Goal: Information Seeking & Learning: Learn about a topic

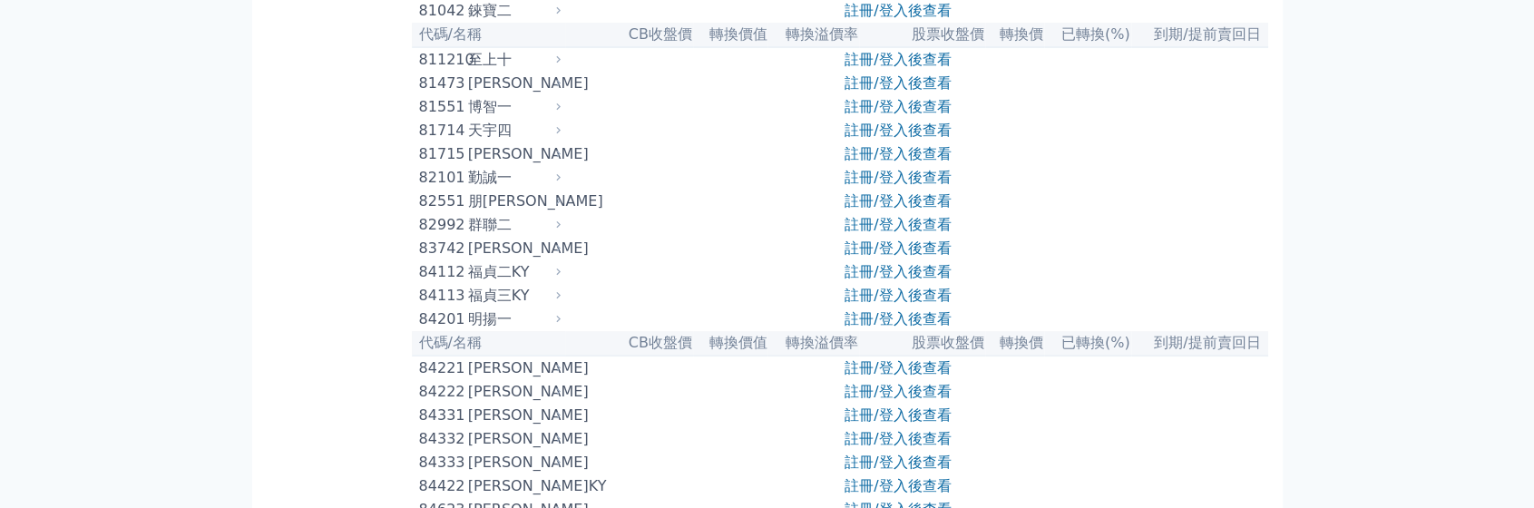
scroll to position [9569, 0]
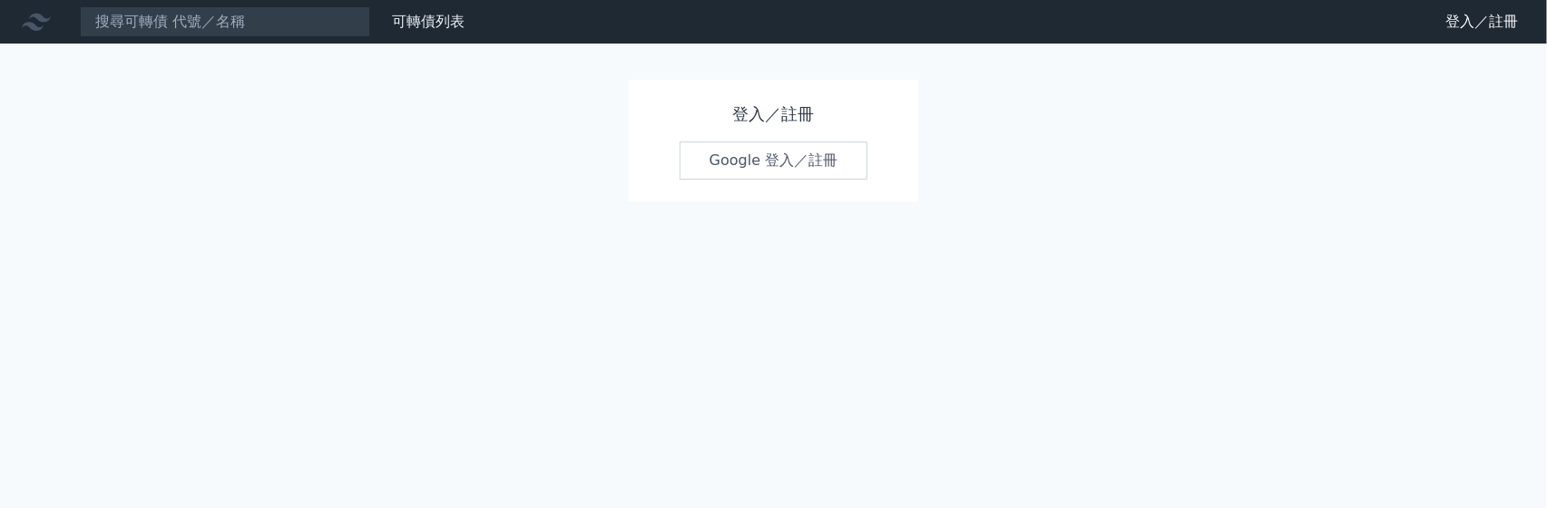
click at [803, 170] on link "Google 登入／註冊" at bounding box center [774, 161] width 189 height 38
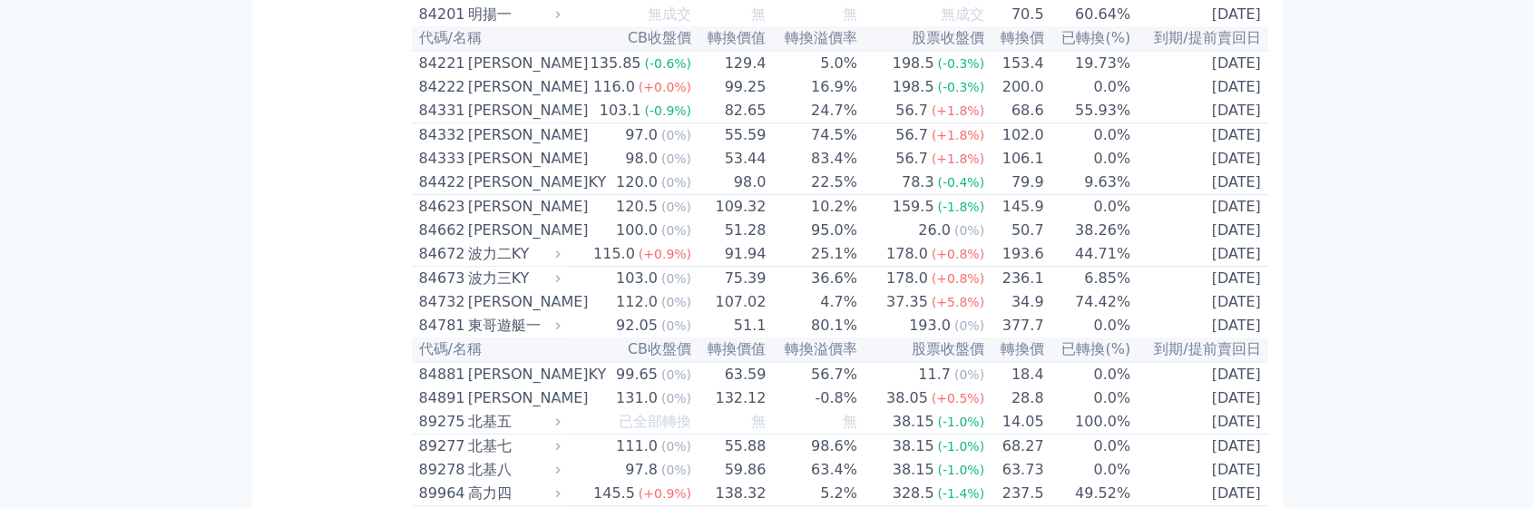
scroll to position [9684, 0]
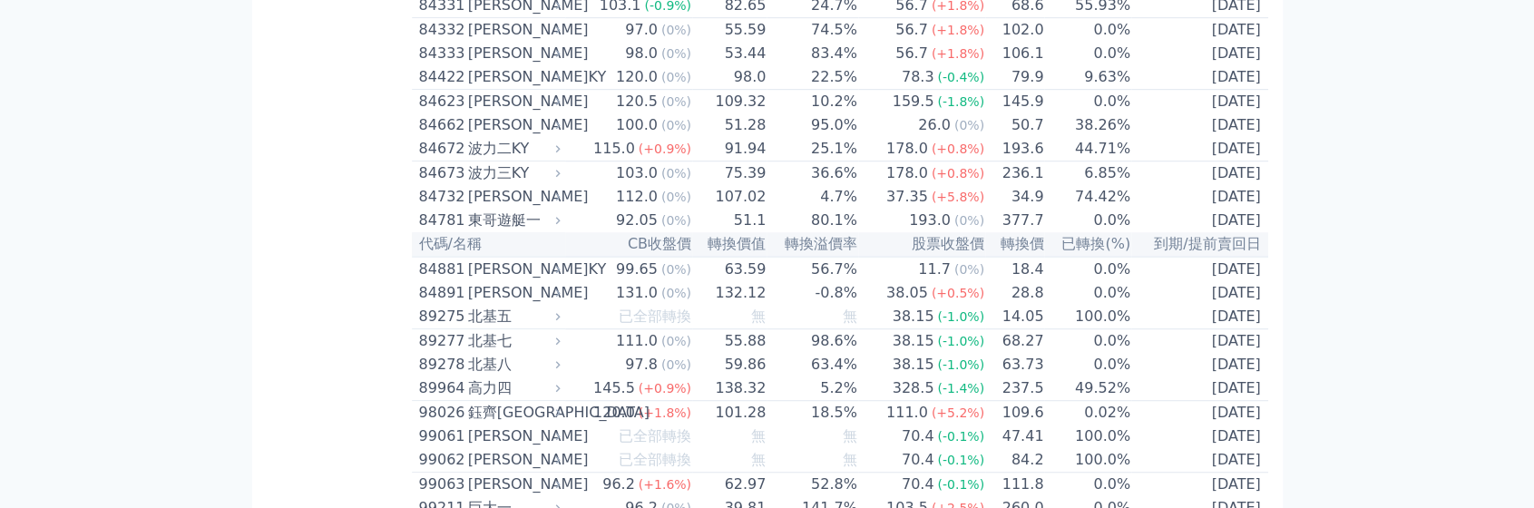
scroll to position [9774, 0]
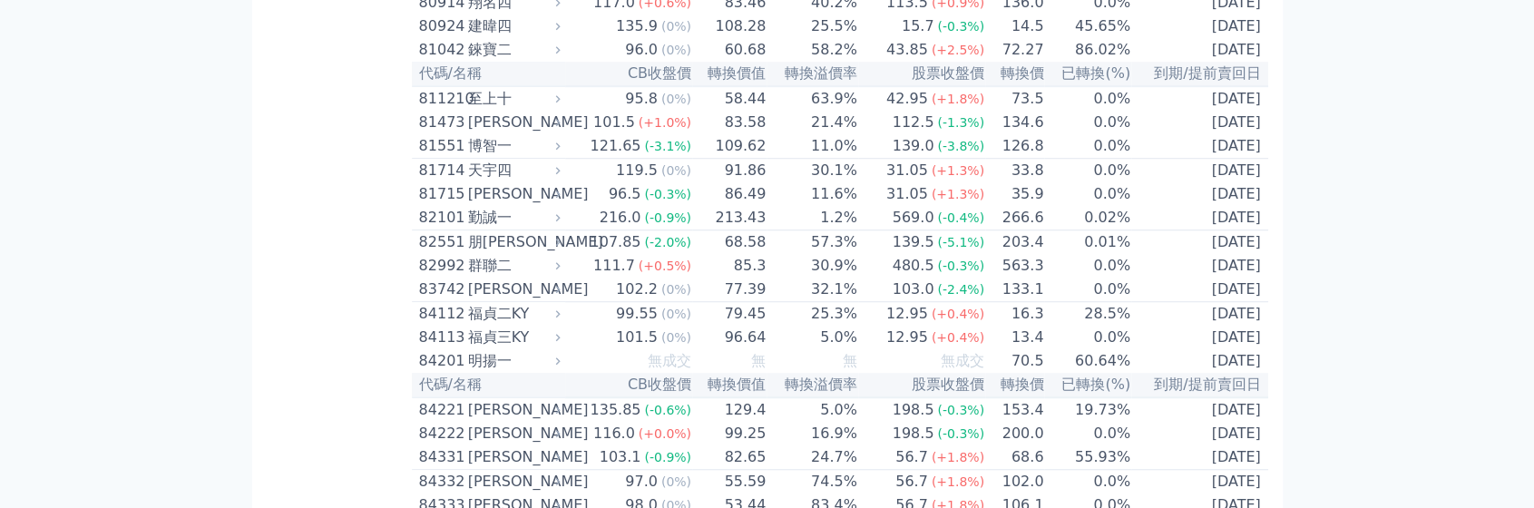
scroll to position [10047, 0]
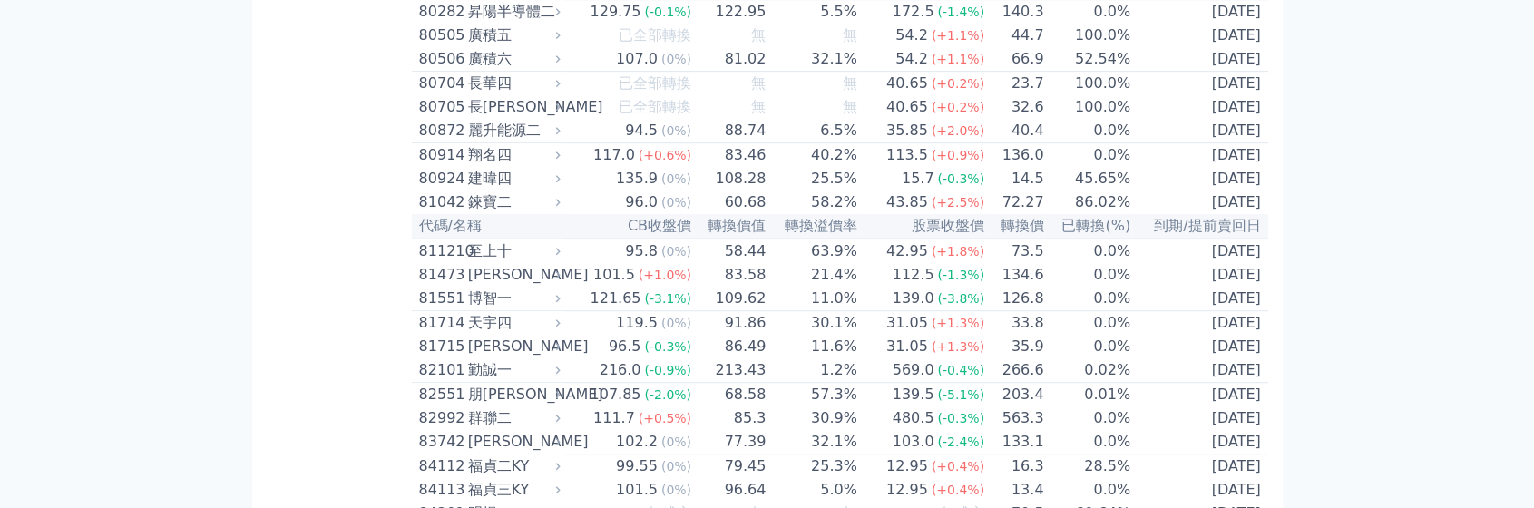
scroll to position [9774, 0]
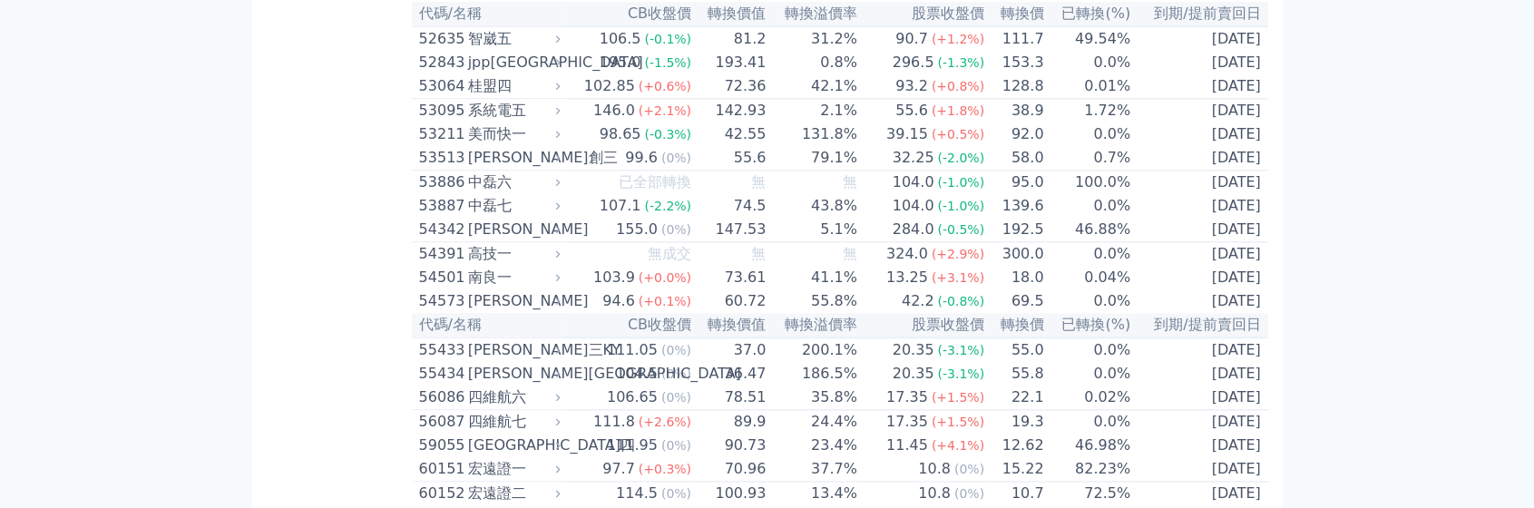
scroll to position [0, 0]
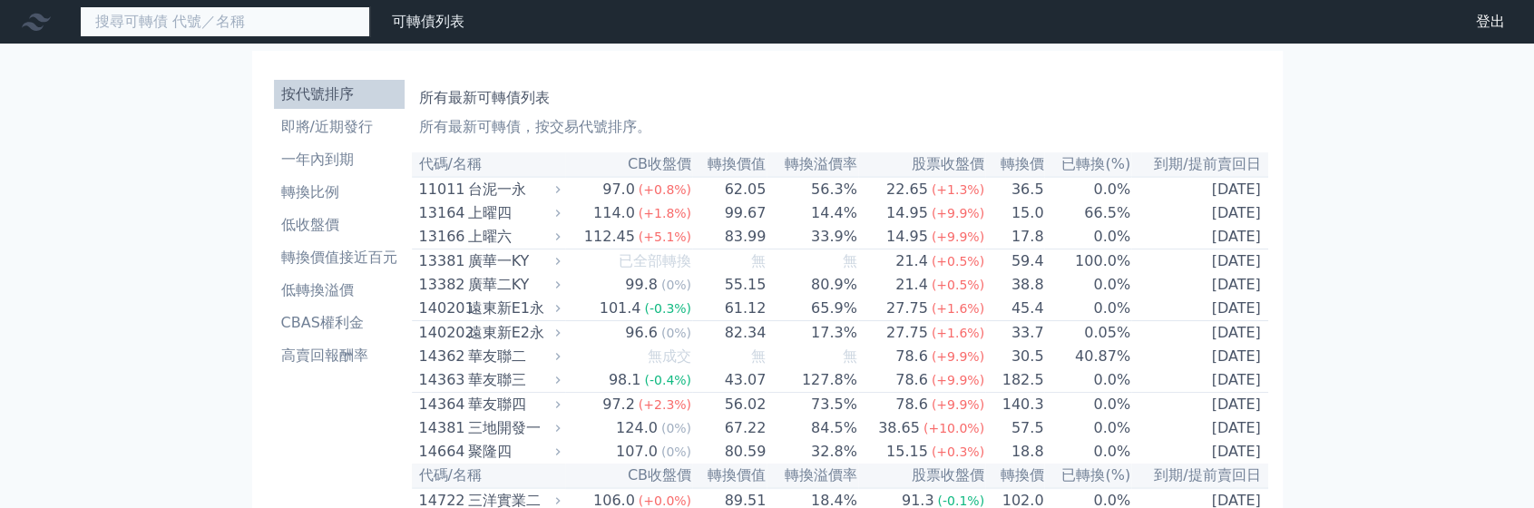
click at [264, 8] on input at bounding box center [225, 21] width 290 height 31
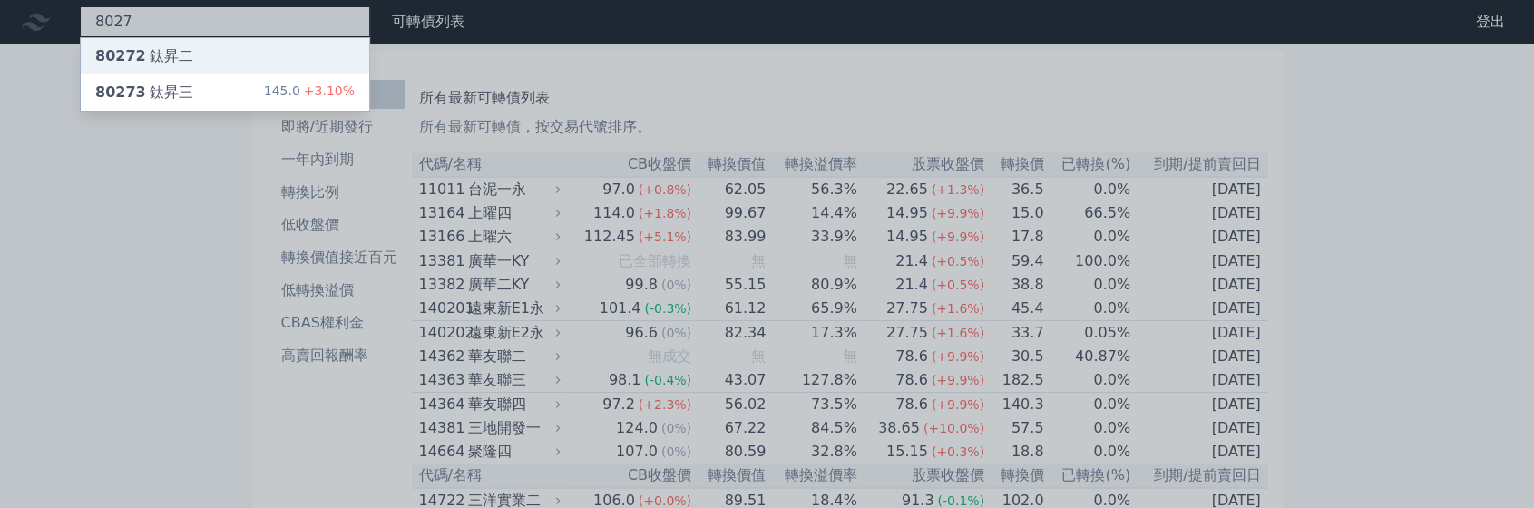
type input "8027"
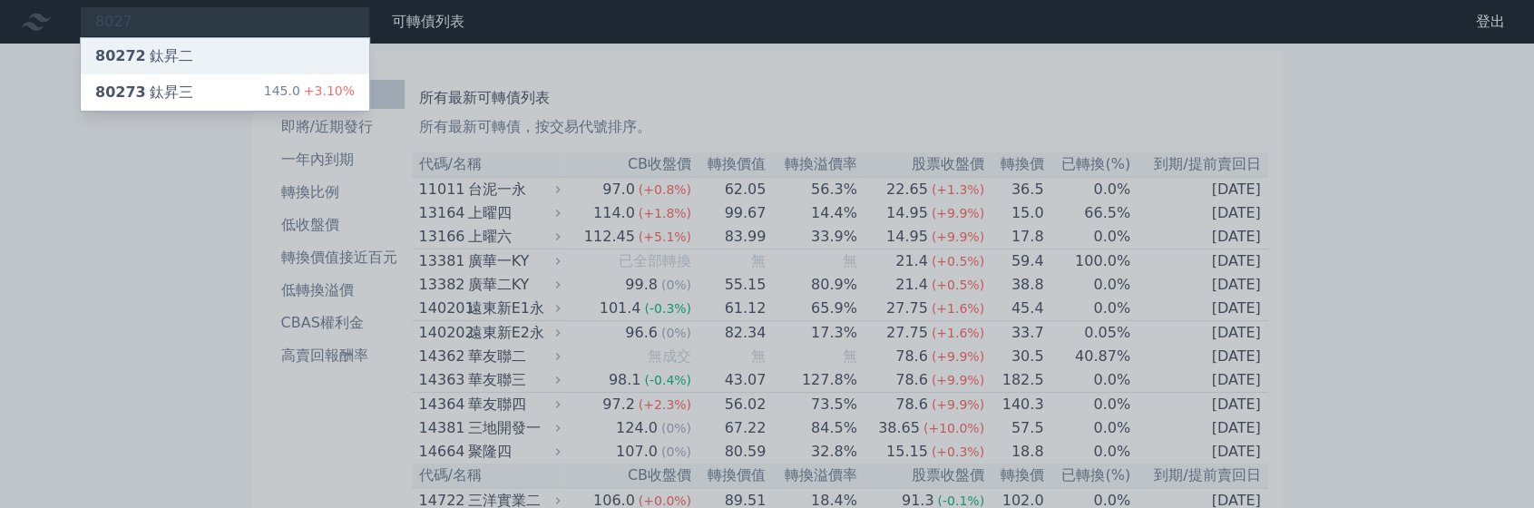
click at [228, 61] on div "80272 鈦昇二" at bounding box center [225, 56] width 289 height 36
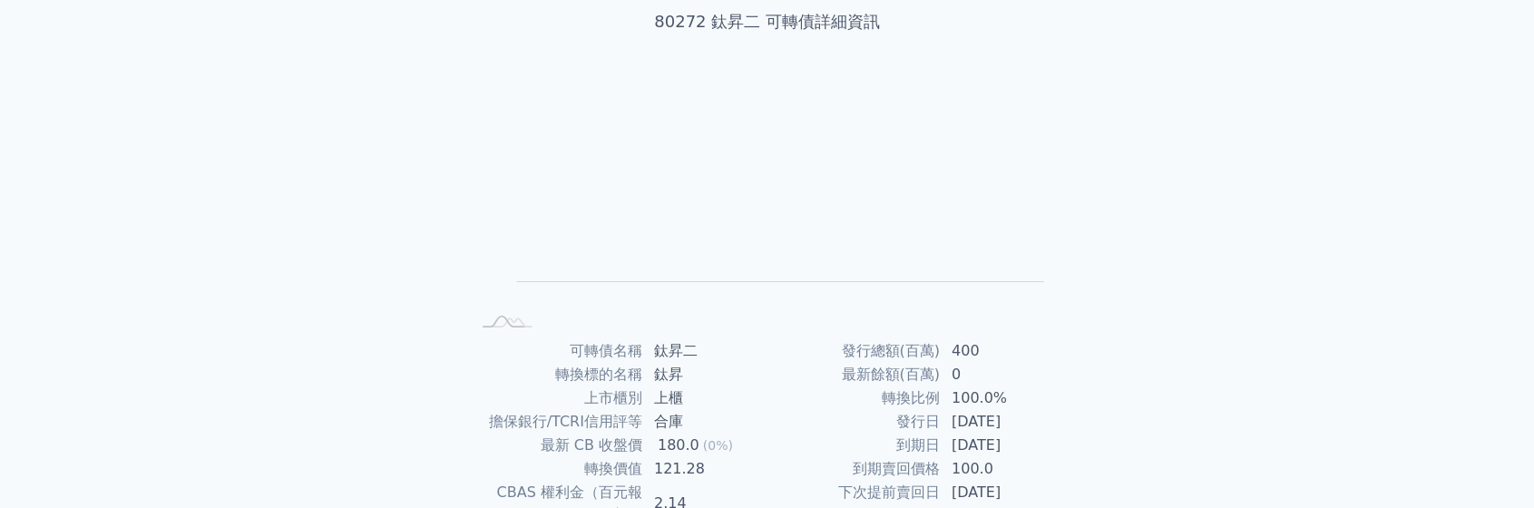
scroll to position [181, 0]
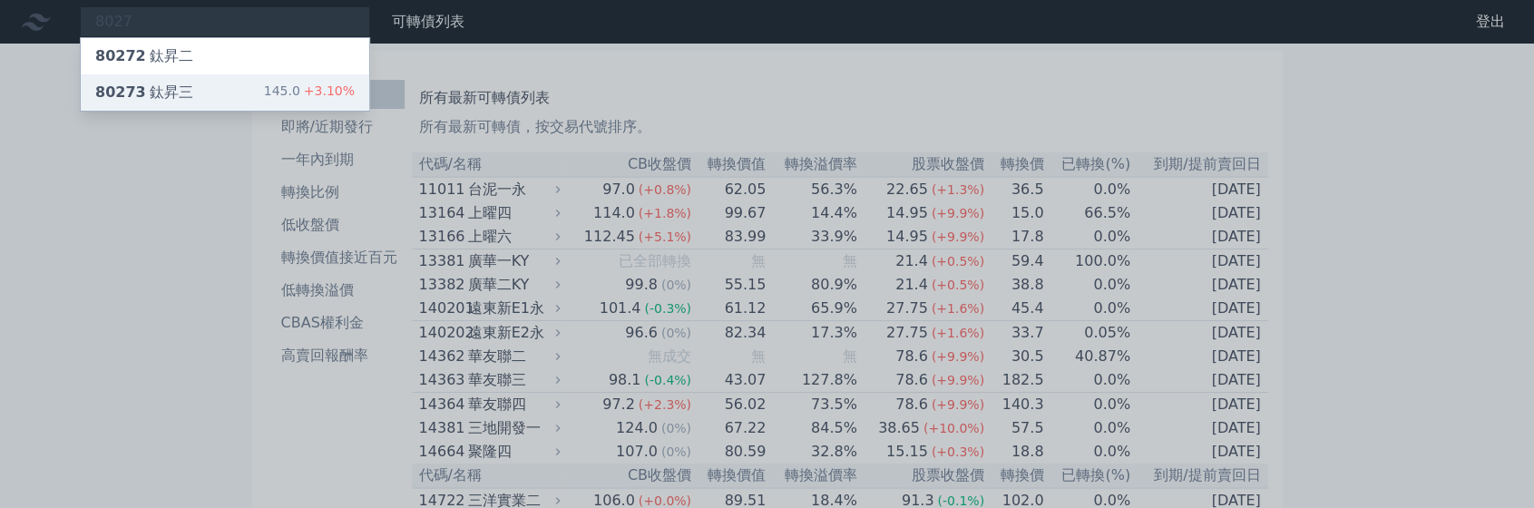
click at [205, 77] on div "80273 鈦昇三 145.0 +3.10%" at bounding box center [225, 92] width 289 height 36
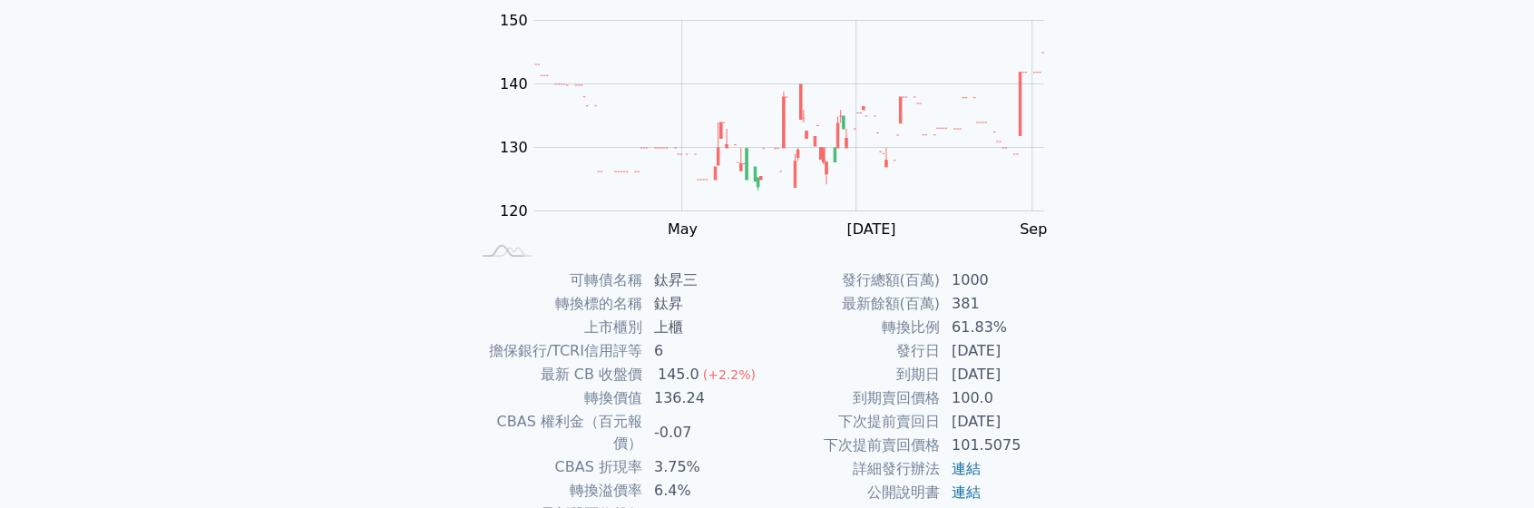
scroll to position [332, 0]
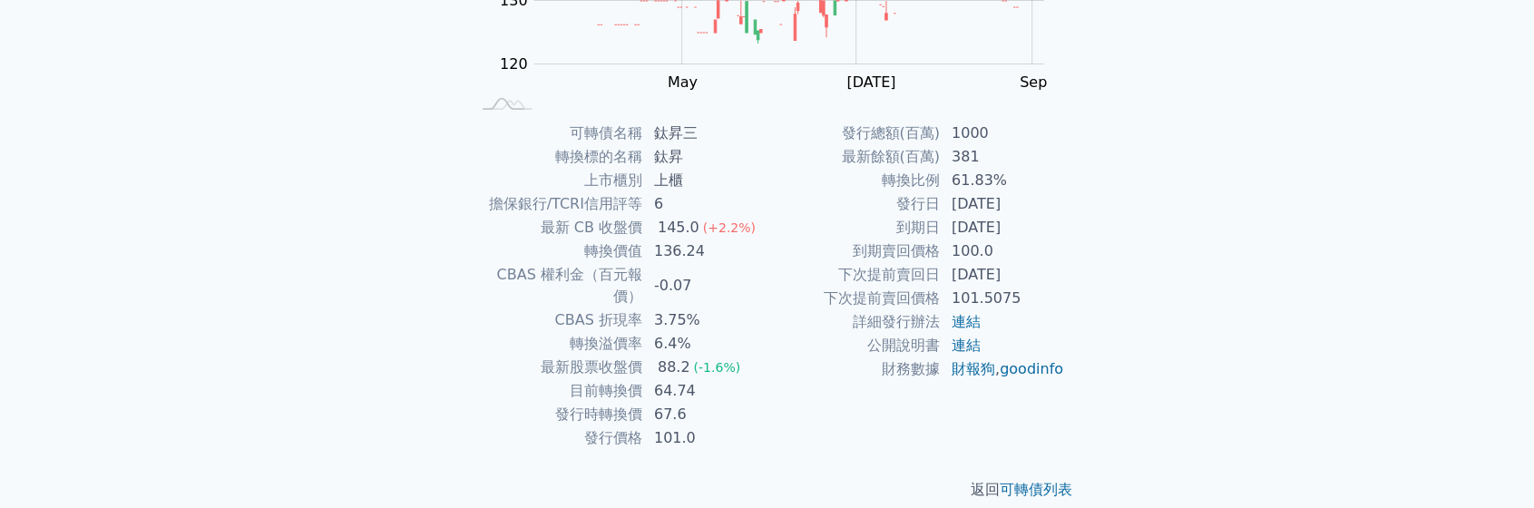
click at [1233, 215] on div "可轉債列表 財務數據 可轉債列表 財務數據 登出 登出 可轉債列表 › 80273 鈦昇三 80273 鈦昇三 可轉債詳細資訊 Zoom Out 120 11…" at bounding box center [767, 99] width 1534 height 862
